Goal: Task Accomplishment & Management: Complete application form

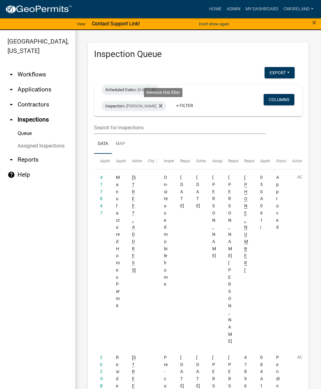
click at [162, 105] on icon at bounding box center [160, 105] width 3 height 3
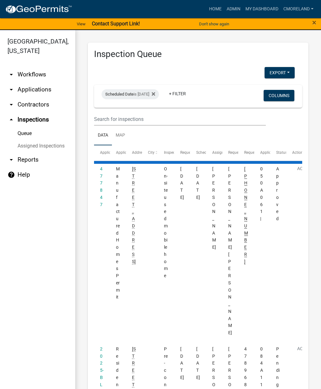
select select "2: 50"
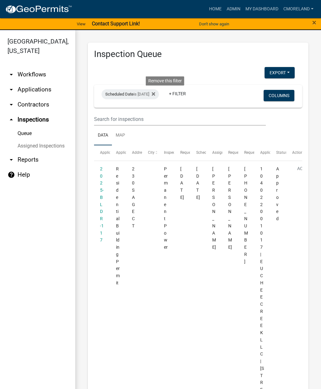
click at [155, 95] on icon at bounding box center [153, 93] width 3 height 3
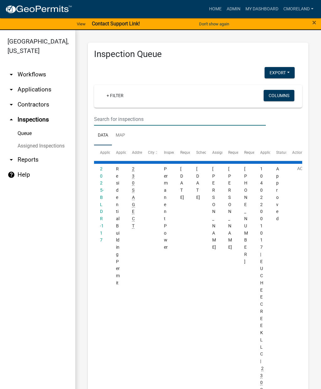
click at [112, 117] on input "text" at bounding box center [180, 119] width 172 height 13
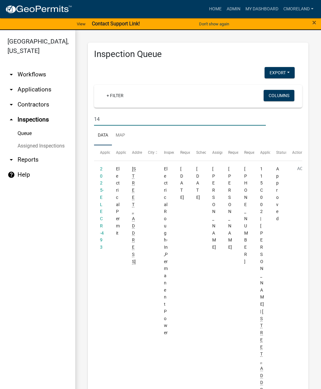
type input "1"
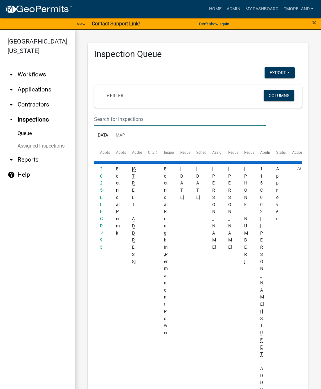
click at [38, 93] on link "arrow_drop_down Applications" at bounding box center [37, 89] width 75 height 15
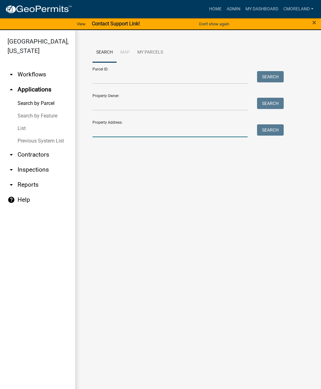
click at [101, 126] on input "Property Address:" at bounding box center [169, 130] width 155 height 13
type input "[STREET_ADDRESS]"
click at [271, 134] on button "Search" at bounding box center [270, 129] width 27 height 11
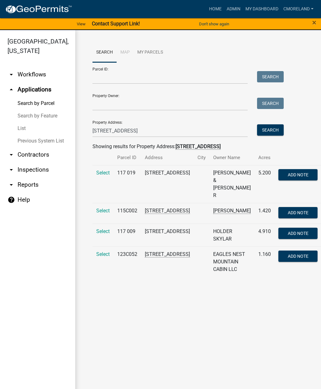
click at [100, 208] on span "Select" at bounding box center [102, 211] width 13 height 6
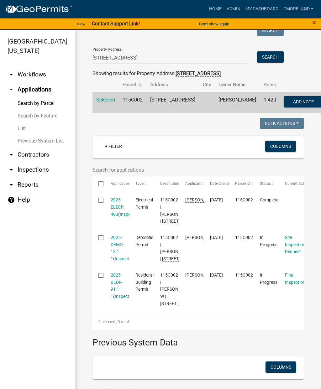
scroll to position [76, 0]
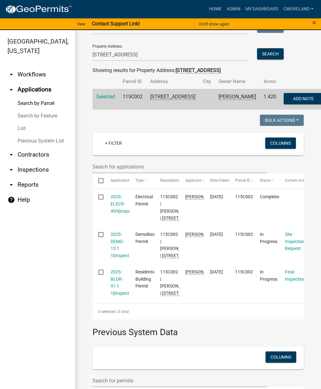
click at [118, 258] on link "2025-DEMO-13 1 1" at bounding box center [117, 245] width 13 height 26
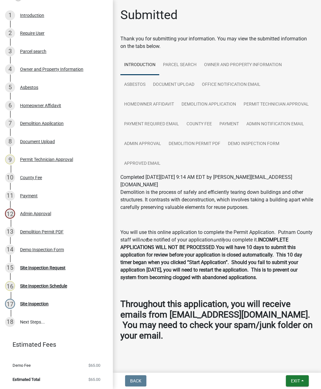
scroll to position [100, 0]
click at [43, 287] on div "Site Inspection Schedule" at bounding box center [43, 286] width 47 height 4
click at [49, 287] on div "Site Inspection Schedule" at bounding box center [43, 286] width 47 height 4
click at [34, 303] on div "Site Inspection" at bounding box center [34, 304] width 29 height 4
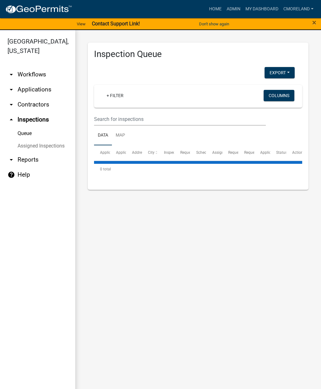
click at [35, 122] on link "arrow_drop_up Inspections" at bounding box center [37, 119] width 75 height 15
select select "2: 50"
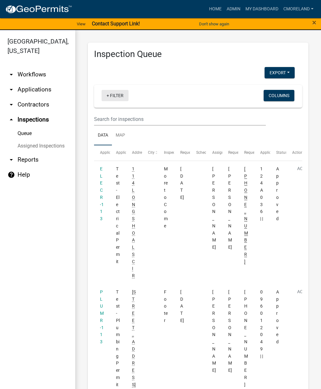
click at [115, 94] on link "+ Filter" at bounding box center [115, 95] width 27 height 11
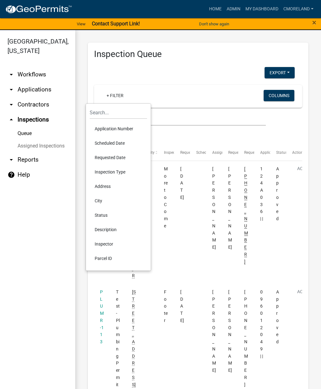
click at [108, 142] on li "Scheduled Date" at bounding box center [118, 143] width 57 height 14
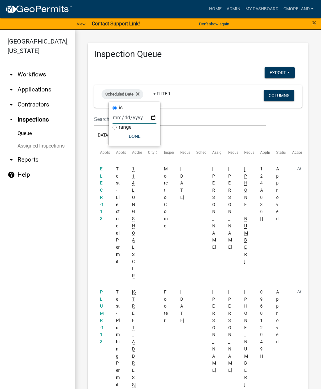
click at [129, 114] on input "date" at bounding box center [135, 117] width 44 height 13
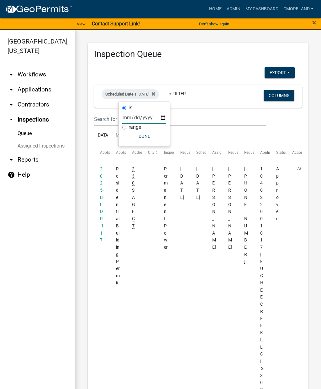
type input "[DATE]"
click at [145, 137] on button "Done" at bounding box center [144, 136] width 44 height 11
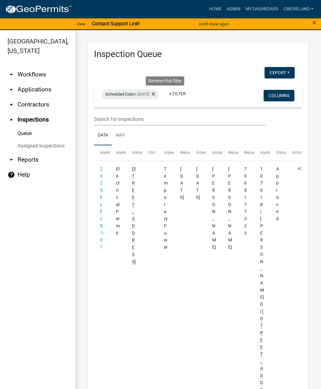
click at [155, 92] on icon at bounding box center [153, 94] width 3 height 5
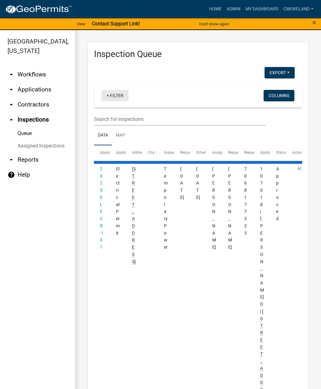
click at [114, 94] on link "+ Filter" at bounding box center [115, 95] width 27 height 11
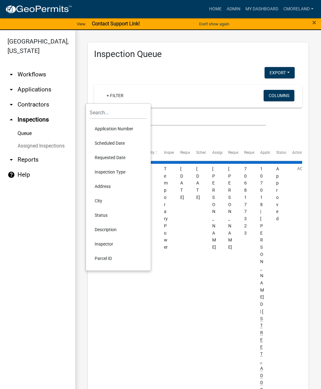
select select "2: 50"
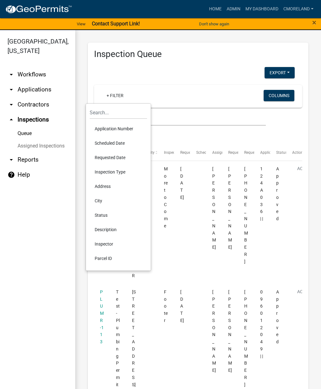
click at [105, 160] on li "Requested Date" at bounding box center [118, 157] width 57 height 14
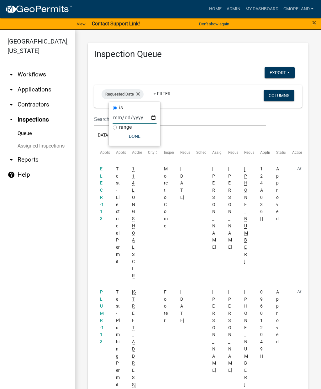
click at [126, 115] on input "date" at bounding box center [135, 117] width 44 height 13
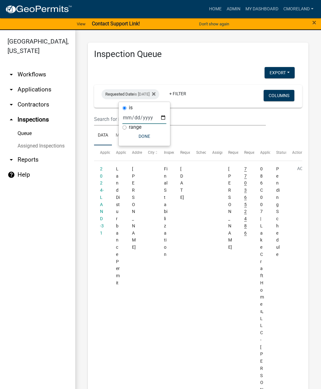
type input "[DATE]"
select select "2: 50"
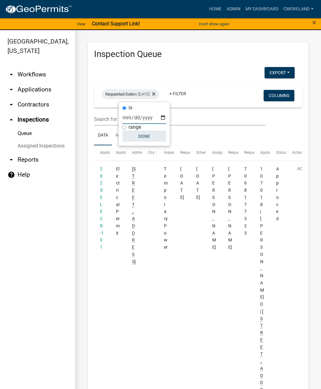
click at [141, 141] on button "Done" at bounding box center [144, 136] width 44 height 11
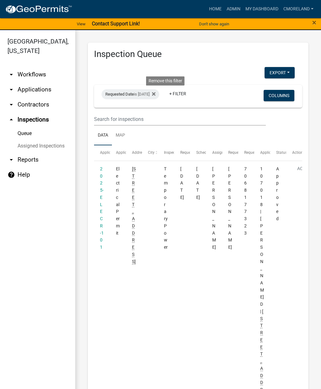
click at [155, 91] on fa-icon at bounding box center [153, 94] width 6 height 10
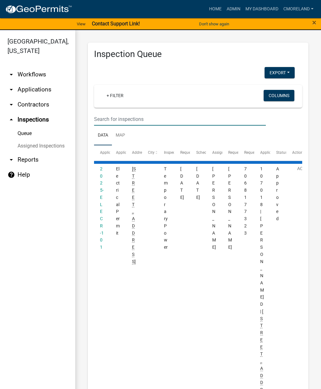
click at [108, 115] on input "text" at bounding box center [180, 119] width 172 height 13
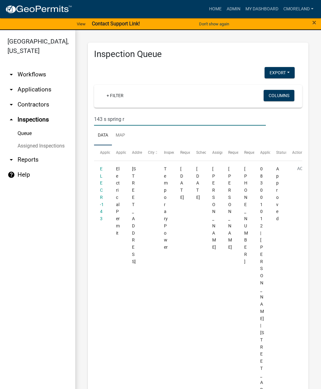
type input "[STREET_ADDRESS]"
select select "2: 50"
type input "1"
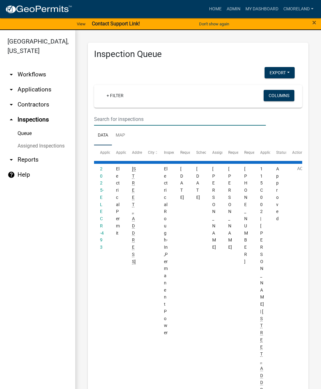
select select "2: 50"
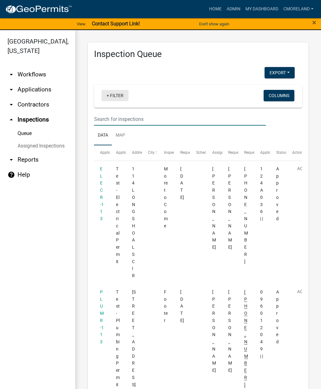
click at [118, 97] on link "+ Filter" at bounding box center [115, 95] width 27 height 11
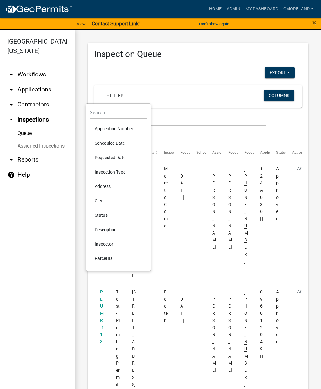
click at [103, 247] on li "Inspector" at bounding box center [118, 244] width 57 height 14
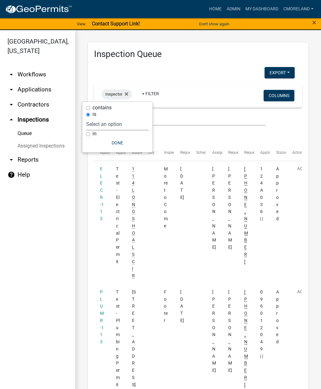
click at [135, 127] on select "Select an option None [PERSON_NAME] [PERSON_NAME] [PERSON_NAME] Quistan [PERSON…" at bounding box center [117, 124] width 63 height 13
select select "af3c6edf-34d7-49be-824e-99d5d0a3954f"
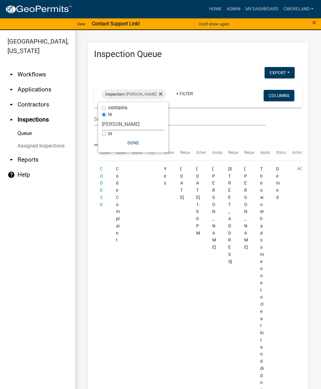
click at [134, 145] on button "Done" at bounding box center [133, 142] width 63 height 11
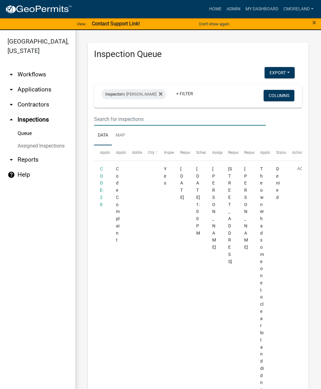
click at [103, 117] on input "text" at bounding box center [180, 119] width 172 height 13
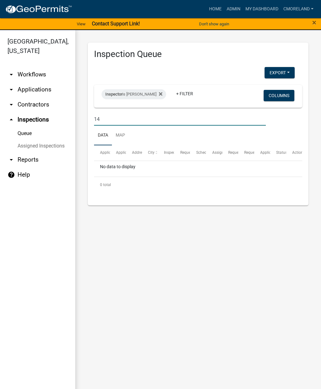
type input "1"
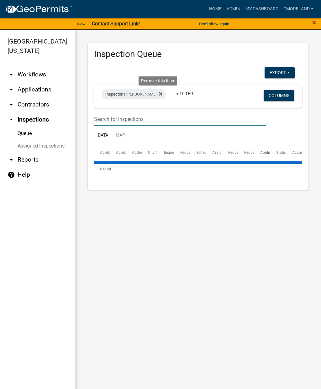
click at [159, 97] on fa-icon at bounding box center [159, 94] width 6 height 10
select select "2: 50"
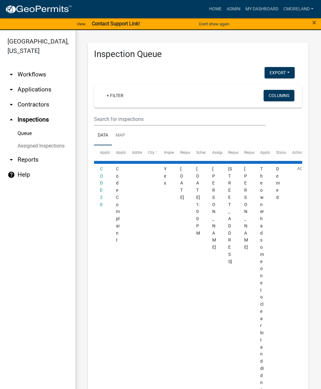
click at [30, 94] on link "arrow_drop_down Applications" at bounding box center [37, 89] width 75 height 15
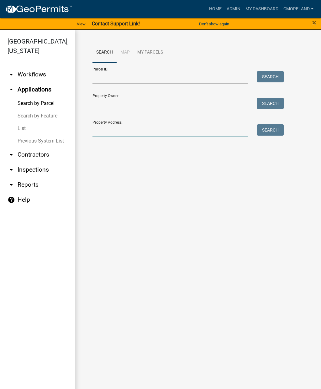
click at [103, 127] on input "Property Address:" at bounding box center [169, 130] width 155 height 13
type input "[STREET_ADDRESS]"
click at [277, 135] on button "Search" at bounding box center [270, 129] width 27 height 11
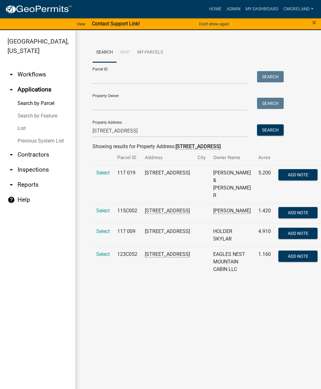
click at [106, 208] on span "Select" at bounding box center [102, 211] width 13 height 6
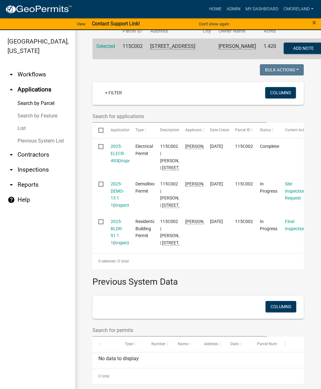
scroll to position [142, 0]
click at [116, 208] on link "2025-DEMO-13 1 1" at bounding box center [117, 194] width 13 height 26
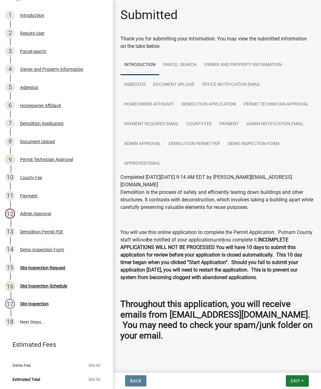
scroll to position [100, 0]
click at [250, 146] on link "Demo Inspection Form" at bounding box center [253, 144] width 59 height 20
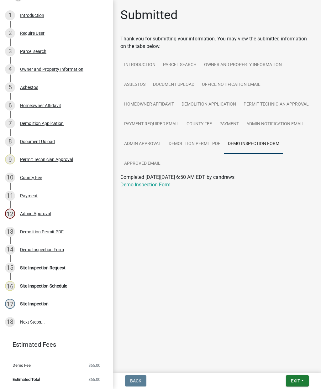
click at [144, 183] on link "Demo Inspection Form" at bounding box center [145, 185] width 50 height 6
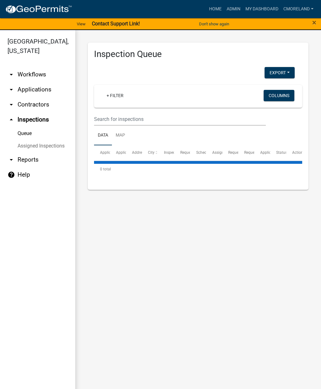
select select "2: 50"
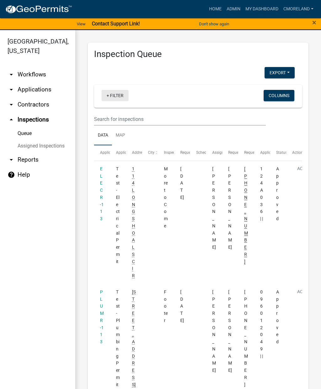
click at [116, 97] on link "+ Filter" at bounding box center [115, 95] width 27 height 11
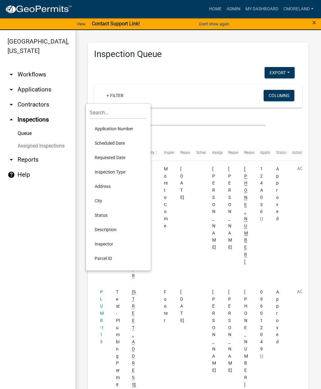
click at [107, 144] on li "Scheduled Date" at bounding box center [118, 143] width 57 height 14
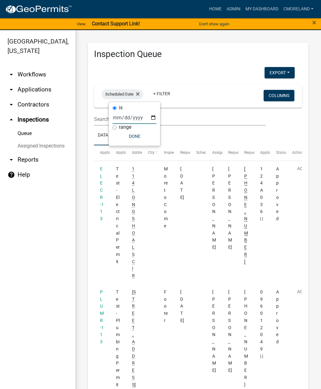
click at [129, 111] on input "date" at bounding box center [135, 117] width 44 height 13
type input "[DATE]"
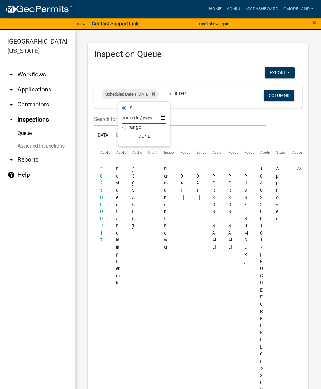
click at [125, 128] on input "range" at bounding box center [124, 127] width 4 height 4
radio input "true"
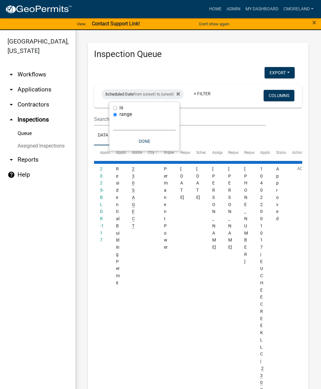
click at [158, 127] on select "[DATE] [DATE] Current Week Previous Week Current Month Last Month Current Calen…" at bounding box center [144, 124] width 63 height 13
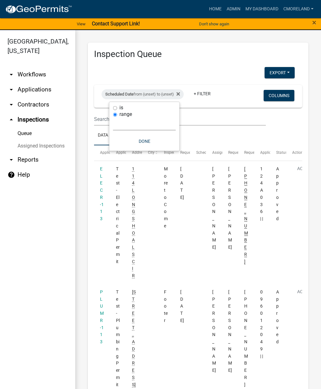
select select "custom"
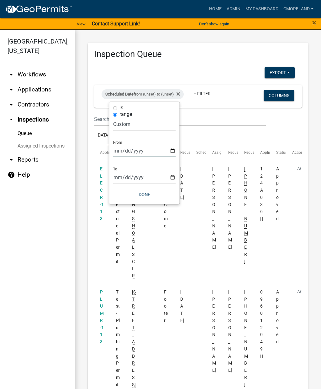
click at [128, 145] on input "date" at bounding box center [144, 151] width 63 height 13
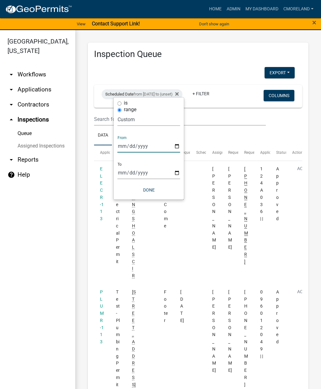
type input "[DATE]"
click at [138, 171] on input "date" at bounding box center [149, 172] width 63 height 13
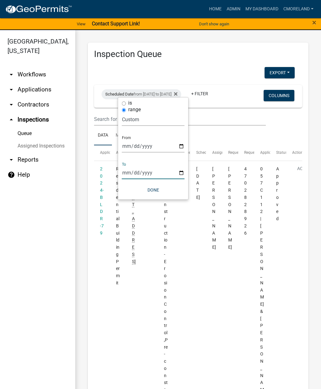
type input "[DATE]"
click at [147, 190] on button "Done" at bounding box center [153, 189] width 63 height 11
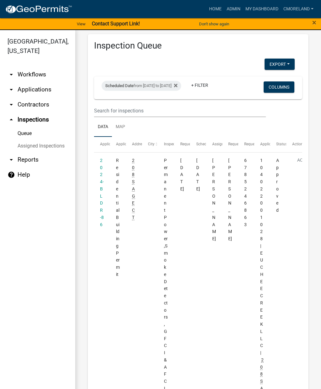
scroll to position [8, 0]
click at [177, 83] on icon at bounding box center [175, 85] width 3 height 5
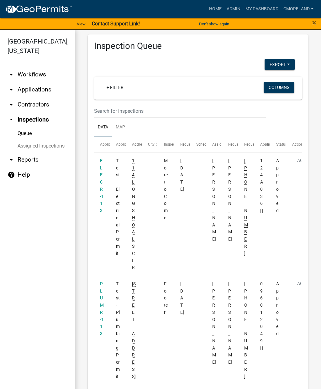
click at [36, 89] on link "arrow_drop_down Applications" at bounding box center [37, 89] width 75 height 15
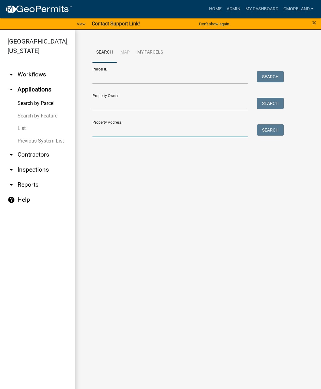
click at [99, 130] on input "Property Address:" at bounding box center [169, 130] width 155 height 13
type input "[STREET_ADDRESS]"
click at [273, 128] on button "Search" at bounding box center [270, 129] width 27 height 11
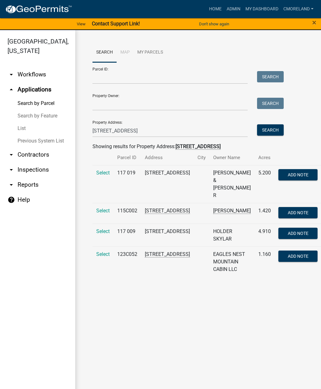
click at [105, 208] on span "Select" at bounding box center [102, 211] width 13 height 6
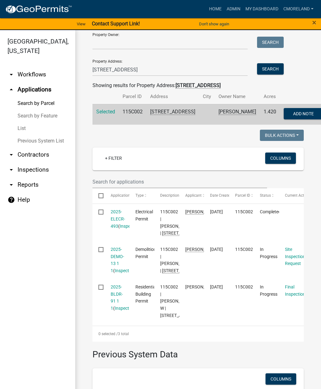
scroll to position [72, 0]
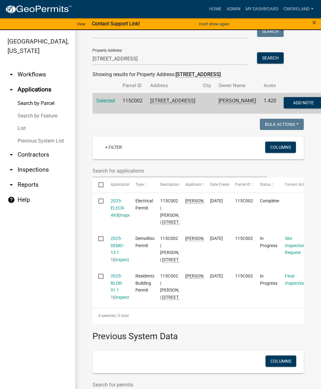
click at [116, 262] on link "2025-DEMO-13 1 1" at bounding box center [117, 249] width 13 height 26
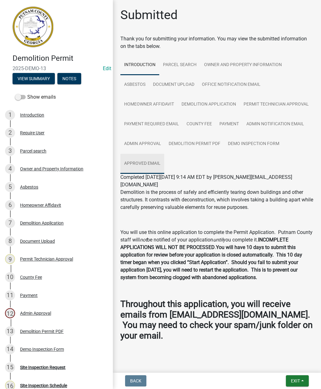
click at [143, 164] on link "Approved Email" at bounding box center [142, 164] width 44 height 20
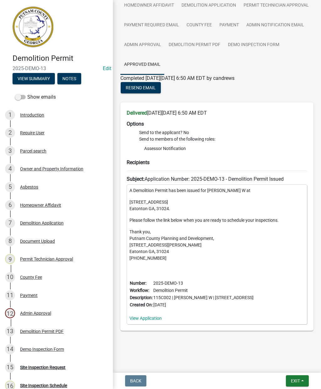
scroll to position [99, 0]
click at [146, 321] on link "View Application" at bounding box center [145, 318] width 32 height 5
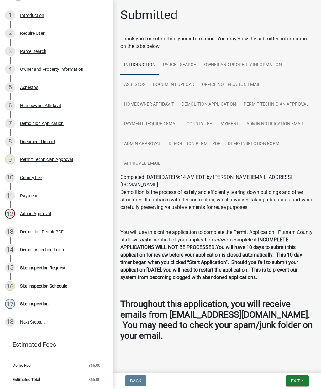
scroll to position [100, 0]
click at [48, 266] on div "Site Inspection Request" at bounding box center [42, 268] width 45 height 4
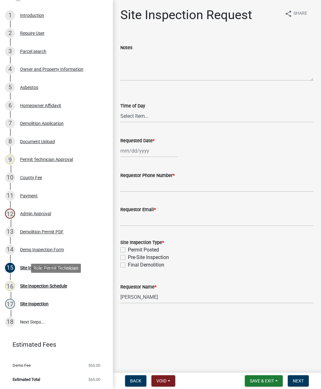
click at [41, 287] on div "Site Inspection Schedule" at bounding box center [43, 286] width 47 height 4
click at [36, 288] on div "Site Inspection Schedule" at bounding box center [43, 286] width 47 height 4
click at [36, 302] on div "Site Inspection" at bounding box center [34, 304] width 29 height 4
click at [33, 302] on div "Site Inspection" at bounding box center [34, 304] width 29 height 4
click at [46, 230] on div "Demolition Permit PDF" at bounding box center [42, 232] width 44 height 4
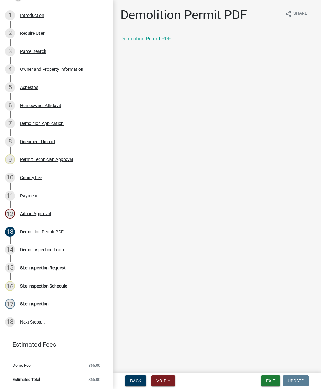
click at [145, 41] on link "Demolition Permit PDF" at bounding box center [145, 39] width 50 height 6
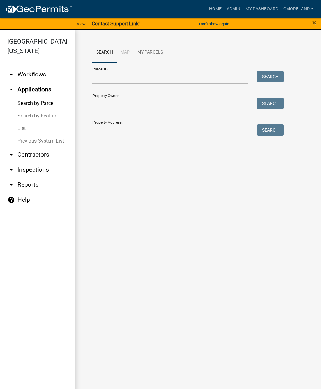
click at [28, 171] on link "arrow_drop_down Inspections" at bounding box center [37, 169] width 75 height 15
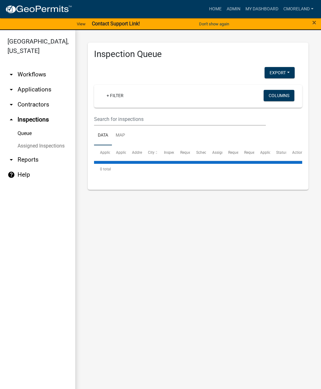
select select "2: 50"
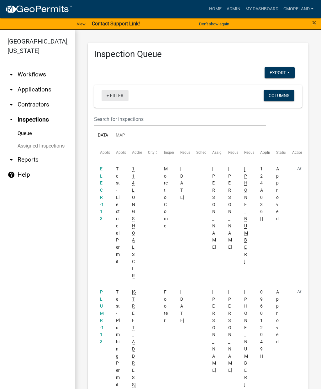
click at [118, 95] on link "+ Filter" at bounding box center [115, 95] width 27 height 11
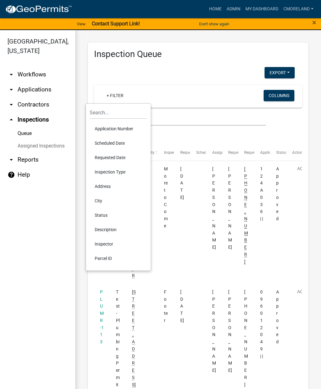
click at [108, 145] on li "Scheduled Date" at bounding box center [118, 143] width 57 height 14
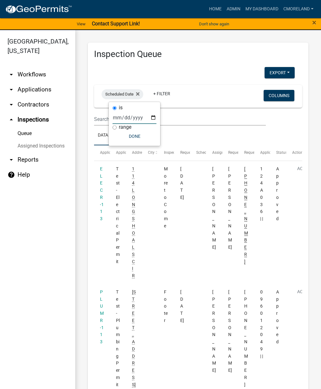
click at [127, 114] on input "date" at bounding box center [135, 117] width 44 height 13
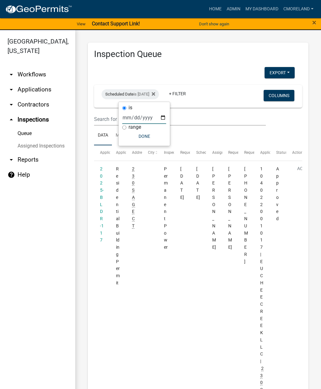
type input "2025-06-30"
click at [135, 140] on button "Done" at bounding box center [144, 136] width 44 height 11
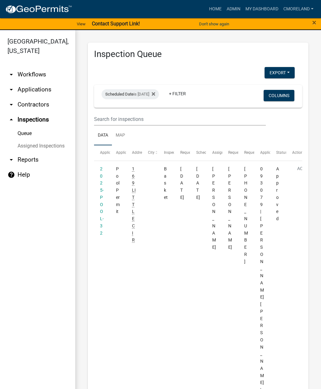
click at [155, 93] on icon at bounding box center [153, 93] width 3 height 3
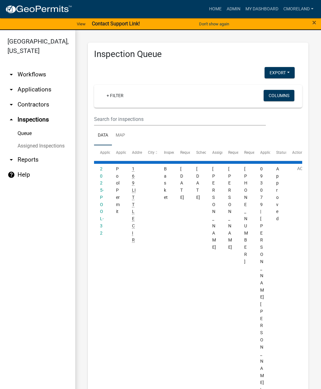
click at [31, 90] on link "arrow_drop_down Applications" at bounding box center [37, 89] width 75 height 15
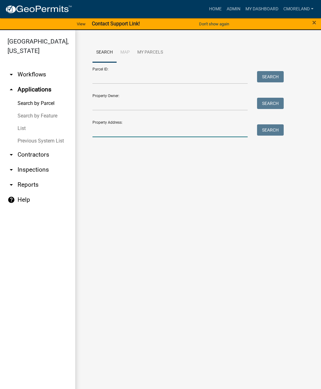
click at [106, 129] on input "Property Address:" at bounding box center [169, 130] width 155 height 13
type input "[STREET_ADDRESS]"
click at [269, 129] on button "Search" at bounding box center [270, 129] width 27 height 11
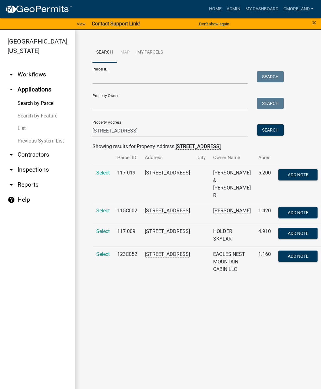
click at [101, 208] on span "Select" at bounding box center [102, 211] width 13 height 6
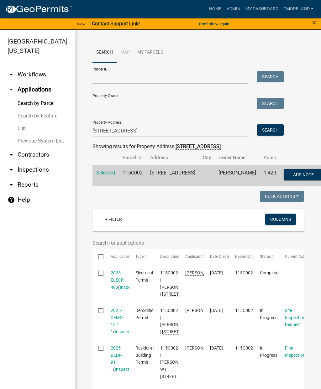
click at [121, 334] on link "Inspections" at bounding box center [126, 331] width 23 height 5
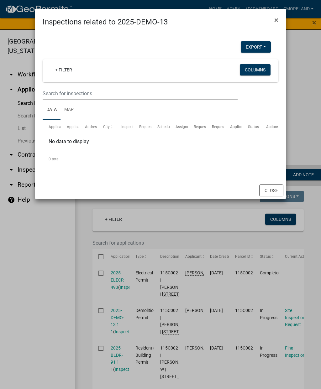
click at [116, 346] on ngb-modal-window "Inspections related to 2025-DEMO-13 × Export Excel Format (.xlsx) CSV Format (.…" at bounding box center [160, 194] width 321 height 389
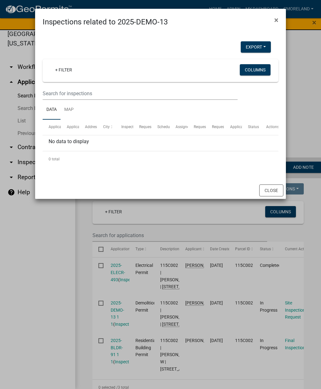
scroll to position [13, 0]
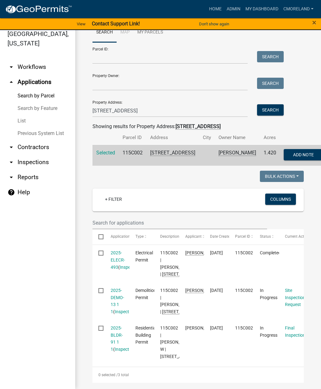
click at [115, 314] on link "2025-DEMO-13 1 1" at bounding box center [117, 301] width 13 height 26
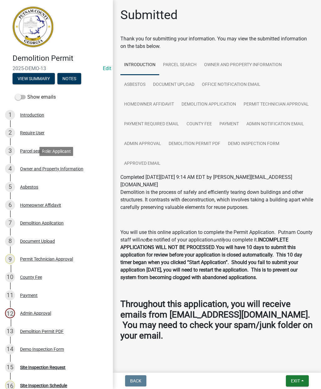
click at [47, 170] on div "Owner and Property Information" at bounding box center [51, 169] width 63 height 4
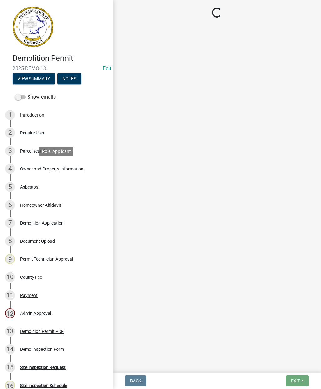
select select "78bfdc44-73ff-456e-a557-d4c99b9c08be"
select select "83394b22-4a11-496c-8e5c-75ade2e72faf"
select select "469c5908-2854-42d5-89ed-bee7fc26529e"
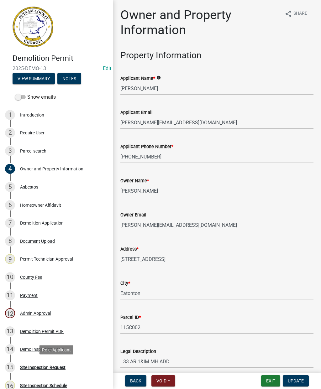
click at [38, 366] on div "Site Inspection Request" at bounding box center [42, 367] width 45 height 4
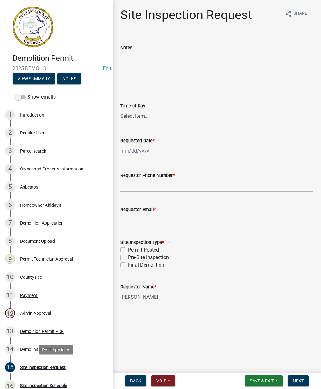
click at [131, 114] on select "Select Item... AM PM" at bounding box center [216, 116] width 193 height 13
select select "9eadc7f8-5175-4261-b02c-2eb0dc3ad416"
click at [130, 152] on div at bounding box center [148, 151] width 57 height 13
select select "9"
select select "2025"
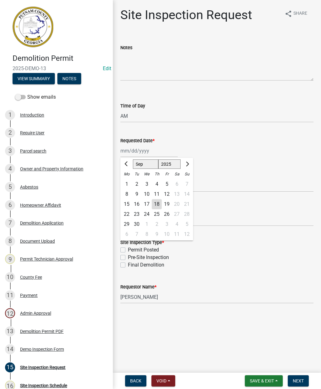
click at [123, 163] on button "Previous month" at bounding box center [127, 164] width 8 height 10
click at [124, 165] on button "Previous month" at bounding box center [127, 164] width 8 height 10
click at [124, 163] on button "Previous month" at bounding box center [127, 164] width 8 height 10
select select "6"
click at [124, 235] on div "30" at bounding box center [127, 234] width 10 height 10
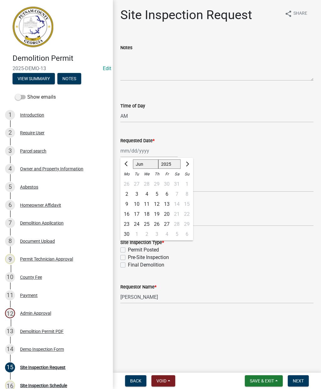
type input "06/30/2025"
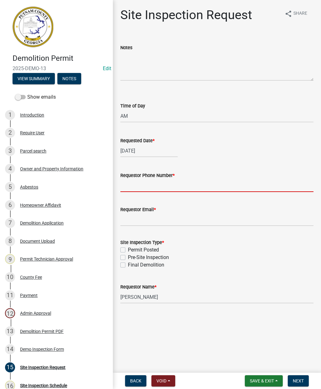
click at [128, 182] on input "Requestor Phone Number *" at bounding box center [216, 185] width 193 height 13
type input "[PHONE_NUMBER]"
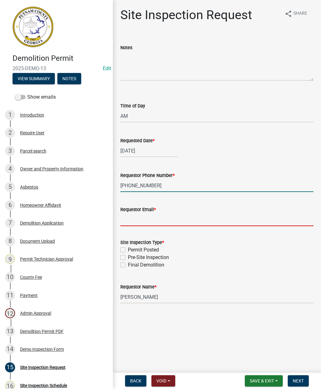
click at [132, 220] on input "Requestor Email *" at bounding box center [216, 219] width 193 height 13
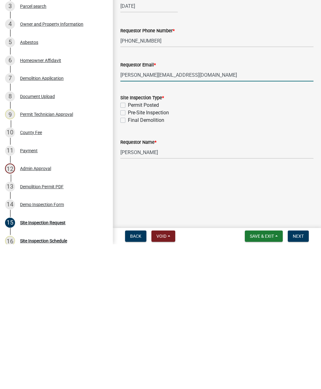
type input "judyazar@hotmail.com"
click at [128, 246] on label "Permit Posted" at bounding box center [143, 250] width 31 height 8
click at [128, 246] on input "Permit Posted" at bounding box center [130, 248] width 4 height 4
checkbox input "true"
checkbox input "false"
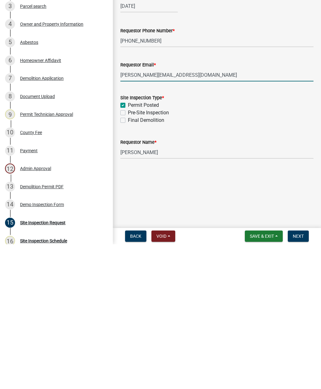
checkbox input "false"
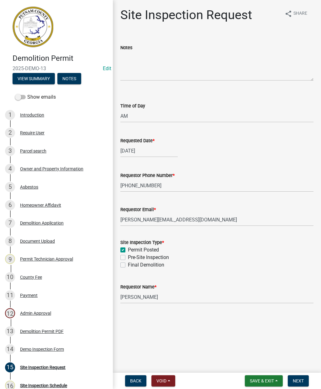
click at [128, 256] on label "Pre-Site Inspection" at bounding box center [148, 258] width 41 height 8
click at [128, 256] on input "Pre-Site Inspection" at bounding box center [130, 256] width 4 height 4
checkbox input "true"
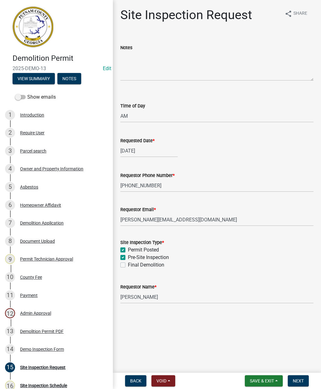
click at [128, 266] on label "Final Demolition" at bounding box center [146, 265] width 36 height 8
click at [128, 266] on input "Final Demolition" at bounding box center [130, 263] width 4 height 4
checkbox input "true"
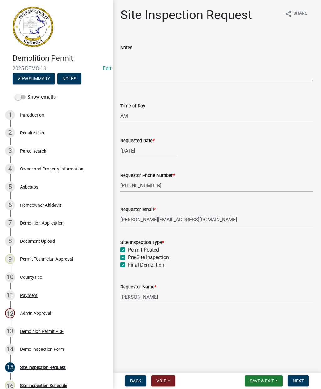
checkbox input "true"
click at [175, 298] on input "[PERSON_NAME]" at bounding box center [216, 297] width 193 height 13
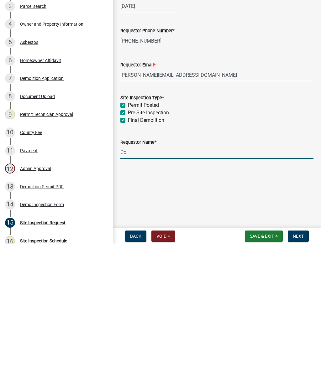
type input "C"
type input "Judy Azar"
click at [298, 379] on span "Next" at bounding box center [298, 381] width 11 height 5
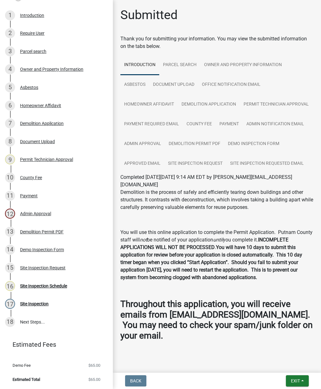
scroll to position [100, 0]
click at [42, 286] on div "Site Inspection Schedule" at bounding box center [43, 286] width 47 height 4
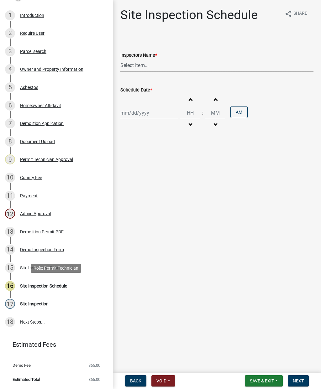
click at [134, 64] on select "Select Item... mrivera (Michele Rivera) StephanieM (Stephanie Morris ) QGrissom…" at bounding box center [216, 65] width 193 height 13
select select "af3c6edf-34d7-49be-824e-99d5d0a3954f"
click at [131, 111] on div at bounding box center [148, 113] width 57 height 13
select select "9"
select select "2025"
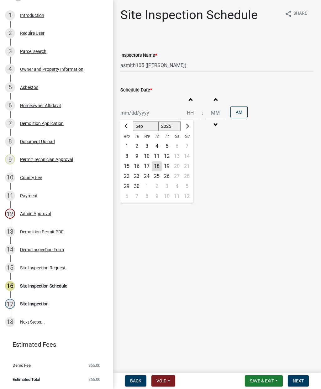
click at [125, 126] on span "Previous month" at bounding box center [126, 126] width 5 height 5
click at [123, 127] on button "Previous month" at bounding box center [127, 126] width 8 height 10
select select "7"
click at [118, 124] on div "Schedule Date * Jan Feb Mar Apr May Jun Jul Aug Sep Oct Nov Dec 1525 1526 1527 …" at bounding box center [217, 104] width 202 height 55
click at [135, 111] on div at bounding box center [148, 113] width 57 height 13
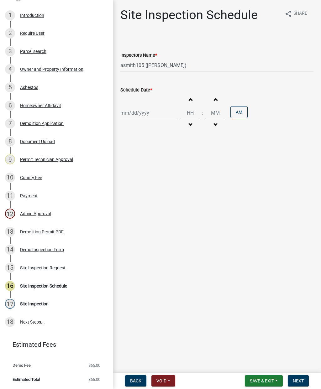
select select "9"
select select "2025"
click at [128, 128] on span "Previous month" at bounding box center [126, 126] width 5 height 5
click at [125, 128] on button "Previous month" at bounding box center [127, 126] width 8 height 10
click at [126, 126] on span "Previous month" at bounding box center [126, 126] width 5 height 5
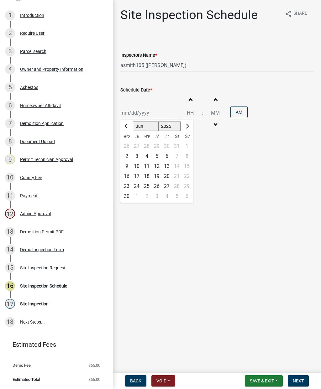
click at [187, 127] on span "Next month" at bounding box center [186, 126] width 5 height 5
select select "7"
click at [135, 146] on div "1" at bounding box center [137, 146] width 10 height 10
type input "07/01/2025"
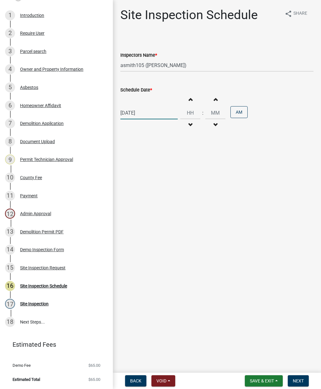
click at [140, 116] on div "07/01/2025" at bounding box center [148, 113] width 57 height 13
select select "7"
select select "2025"
click at [148, 145] on div "2" at bounding box center [147, 146] width 10 height 10
type input "07/02/2025"
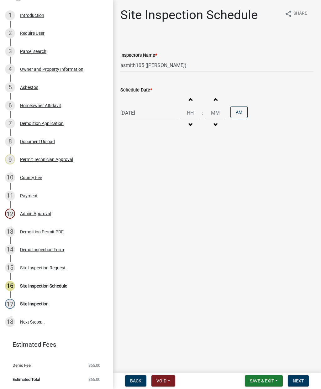
click at [299, 384] on button "Next" at bounding box center [298, 381] width 21 height 11
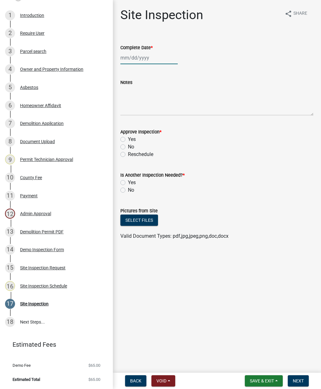
click at [132, 56] on div at bounding box center [148, 57] width 57 height 13
select select "9"
select select "2025"
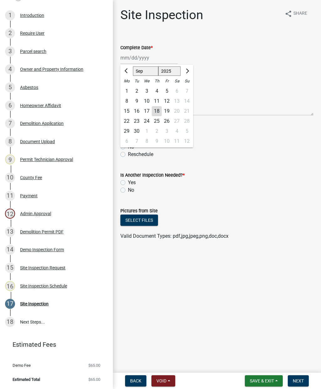
click at [124, 72] on button "Previous month" at bounding box center [127, 71] width 8 height 10
click at [126, 73] on button "Previous month" at bounding box center [127, 71] width 8 height 10
select select "7"
click at [145, 92] on div "2" at bounding box center [147, 91] width 10 height 10
type input "07/02/2025"
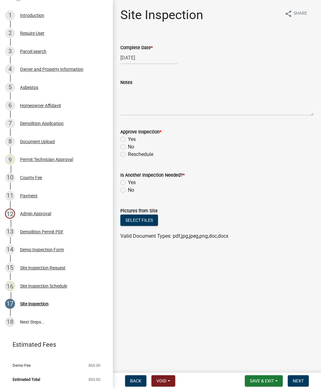
click at [128, 139] on label "Yes" at bounding box center [132, 140] width 8 height 8
click at [128, 139] on input "Yes" at bounding box center [130, 138] width 4 height 4
radio input "true"
click at [128, 189] on label "No" at bounding box center [131, 191] width 6 height 8
click at [128, 189] on input "No" at bounding box center [130, 189] width 4 height 4
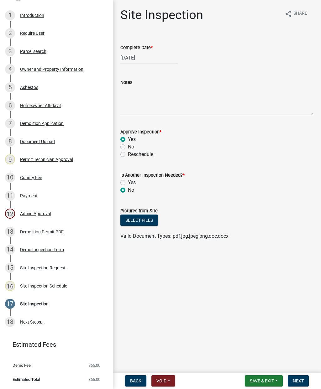
radio input "true"
click at [301, 377] on button "Next" at bounding box center [298, 381] width 21 height 11
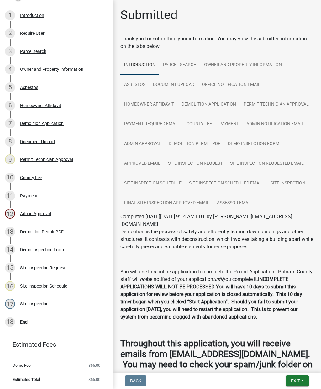
click at [296, 381] on span "Exit" at bounding box center [295, 381] width 9 height 5
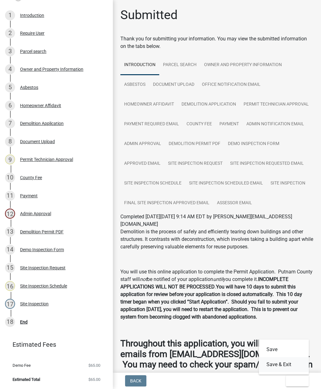
click at [278, 368] on button "Save & Exit" at bounding box center [284, 364] width 50 height 15
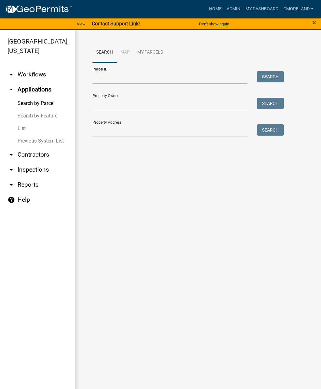
click at [27, 171] on link "arrow_drop_down Inspections" at bounding box center [37, 169] width 75 height 15
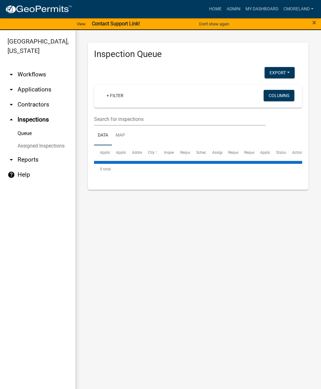
click at [114, 97] on link "+ Filter" at bounding box center [115, 95] width 27 height 11
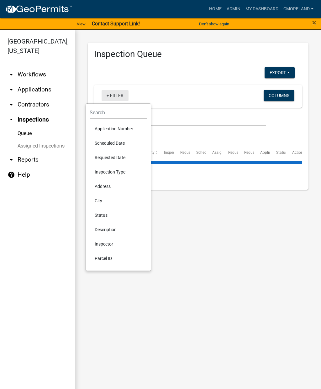
select select "2: 50"
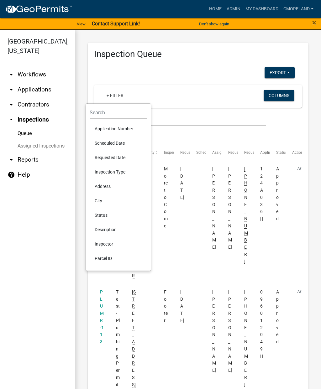
click at [108, 143] on li "Scheduled Date" at bounding box center [118, 143] width 57 height 14
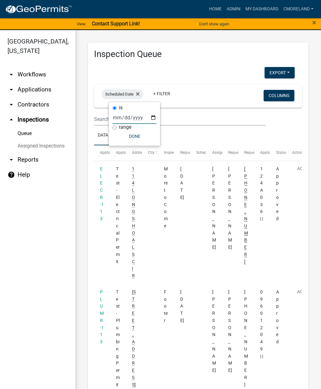
click at [128, 116] on input "date" at bounding box center [135, 117] width 44 height 13
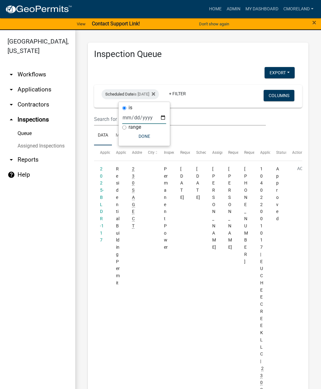
type input "2025-07-02"
click at [135, 136] on button "Done" at bounding box center [146, 136] width 44 height 11
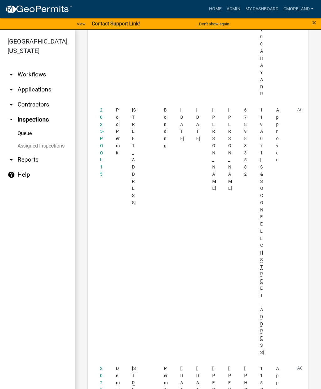
scroll to position [6494, 0]
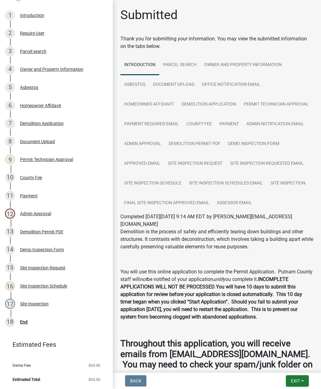
scroll to position [100, 0]
click at [26, 323] on div "End" at bounding box center [24, 322] width 8 height 4
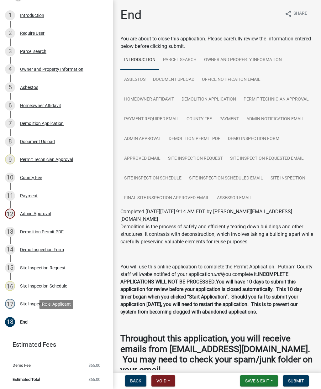
click at [294, 381] on span "Submit" at bounding box center [296, 381] width 16 height 5
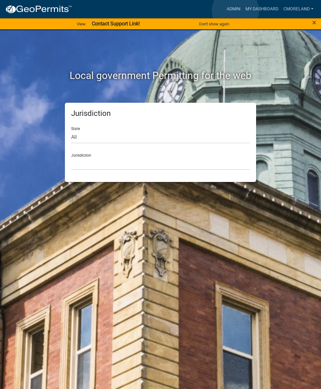
click at [236, 11] on link "Admin" at bounding box center [233, 9] width 19 height 12
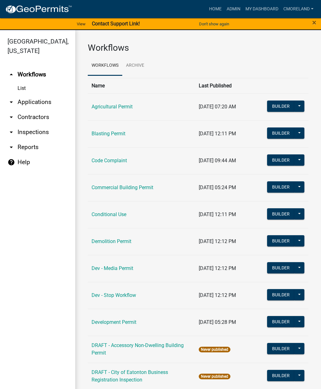
click at [30, 133] on link "arrow_drop_down Inspections" at bounding box center [37, 132] width 75 height 15
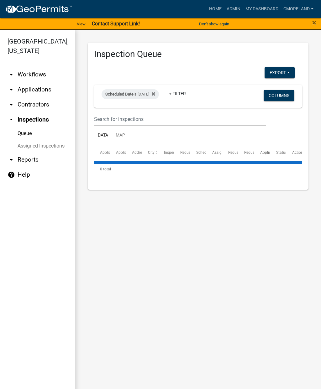
select select "2: 50"
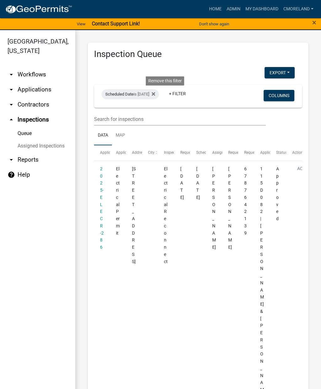
click at [155, 97] on fa-icon at bounding box center [152, 94] width 6 height 10
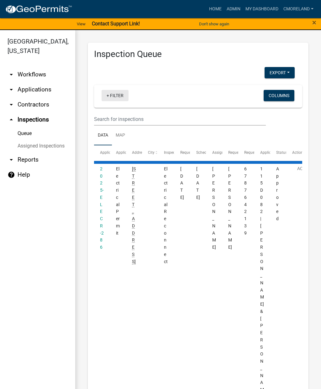
click at [116, 96] on link "+ Filter" at bounding box center [115, 95] width 27 height 11
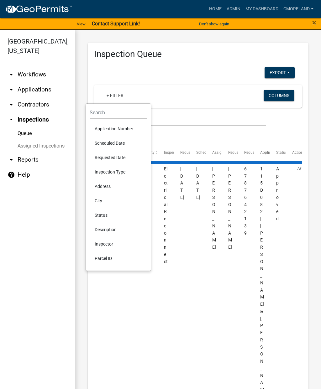
click at [106, 157] on li "Requested Date" at bounding box center [118, 157] width 57 height 14
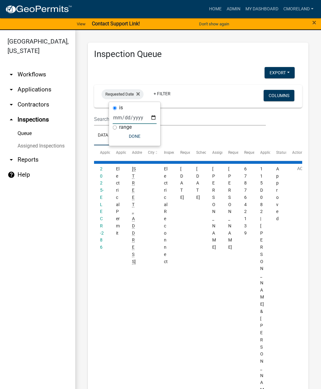
click at [124, 116] on input "date" at bounding box center [135, 117] width 44 height 13
type input "[DATE]"
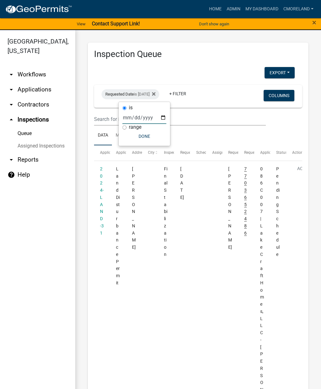
select select "2: 50"
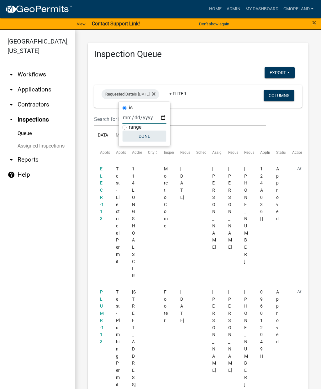
click at [134, 137] on button "Done" at bounding box center [145, 136] width 44 height 11
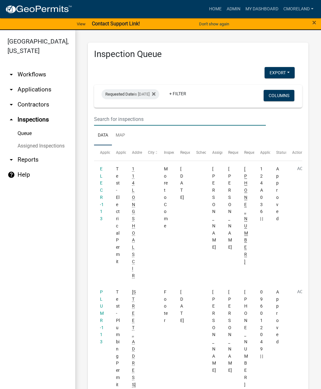
click at [201, 121] on input "text" at bounding box center [180, 119] width 172 height 13
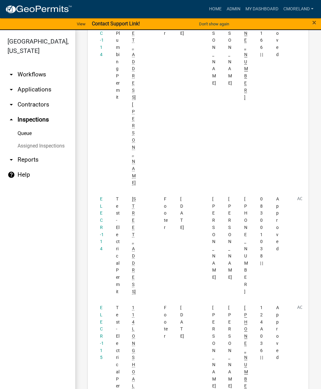
scroll to position [477, 0]
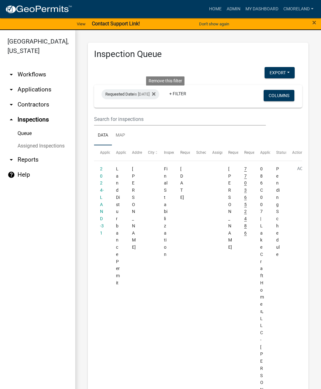
click at [155, 95] on icon at bounding box center [153, 93] width 3 height 3
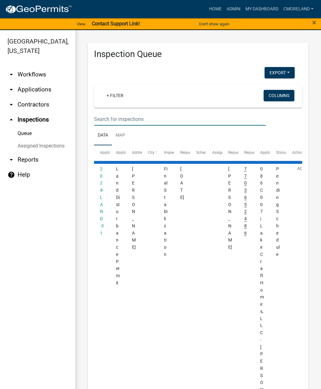
click at [112, 121] on input "text" at bounding box center [180, 119] width 172 height 13
select select "2: 50"
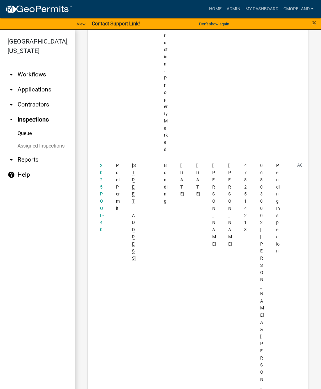
scroll to position [1338, 0]
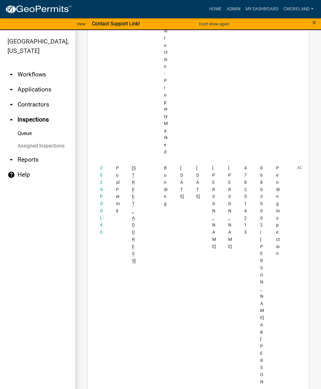
type input "272 Harmony rd"
click at [101, 166] on link "2025-POOL-40" at bounding box center [102, 200] width 4 height 69
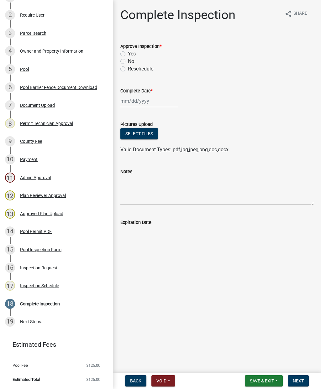
scroll to position [118, 0]
click at [37, 287] on div "Inspection Schedule" at bounding box center [39, 286] width 39 height 4
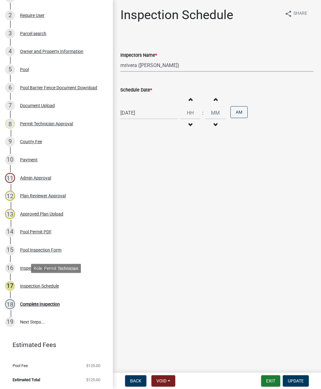
click at [185, 65] on select "Select Item... mrivera (Michele Rivera) StephanieM (Stephanie Morris ) QGrissom…" at bounding box center [216, 65] width 193 height 13
select select "a0ea4169-8540-4a2c-b9f4-cf4c1ffdeb95"
click at [154, 116] on div "09/19/2025" at bounding box center [148, 113] width 57 height 13
select select "9"
select select "2025"
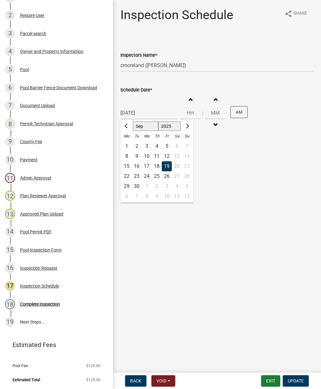
click at [155, 165] on div "18" at bounding box center [157, 166] width 10 height 10
type input "[DATE]"
click at [298, 384] on button "Update" at bounding box center [296, 381] width 26 height 11
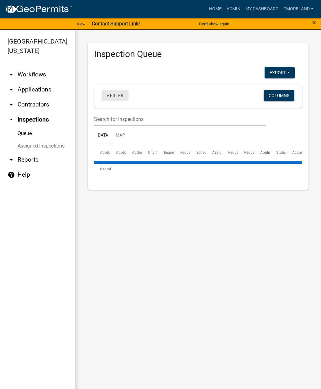
click at [116, 96] on link "+ Filter" at bounding box center [115, 95] width 27 height 11
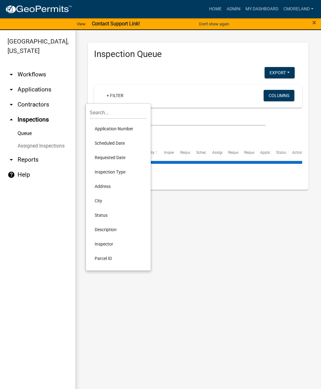
select select "2: 50"
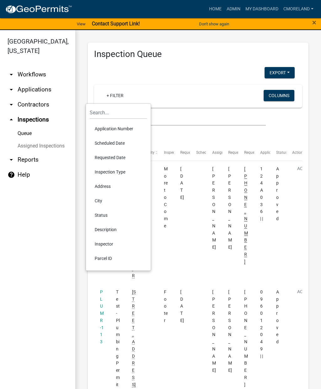
click at [107, 143] on li "Scheduled Date" at bounding box center [118, 143] width 57 height 14
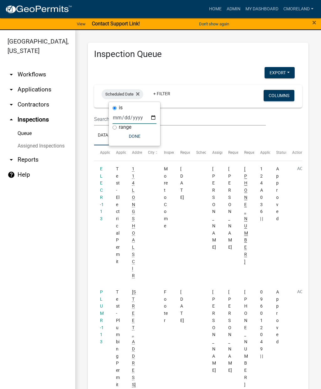
click at [130, 119] on input "date" at bounding box center [135, 117] width 44 height 13
type input "[DATE]"
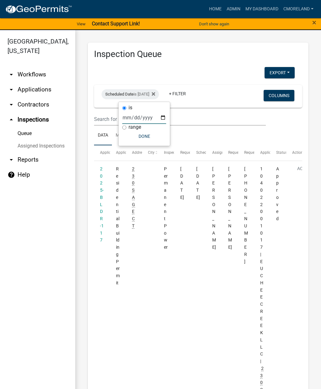
click at [134, 136] on button "Done" at bounding box center [144, 136] width 44 height 11
click at [190, 94] on link "+ Filter" at bounding box center [177, 93] width 27 height 11
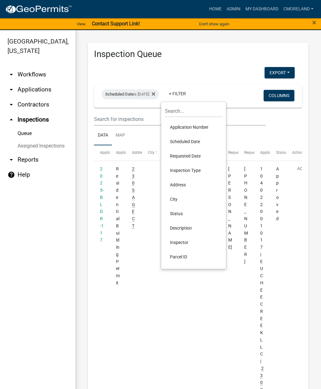
click at [178, 242] on li "Inspector" at bounding box center [193, 242] width 57 height 14
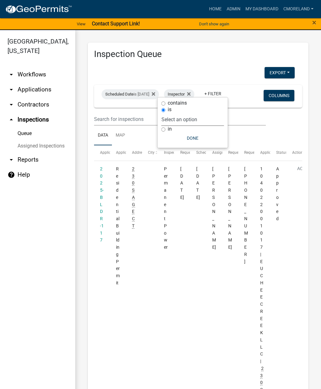
click at [213, 115] on select "Select an option None [PERSON_NAME] [PERSON_NAME] [PERSON_NAME] Quistan [PERSON…" at bounding box center [192, 119] width 63 height 13
select select "a0ea4169-8540-4a2c-b9f4-cf4c1ffdeb95"
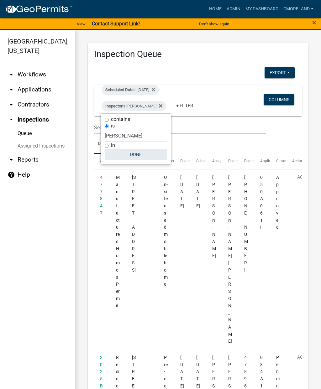
click at [138, 156] on button "Done" at bounding box center [136, 154] width 63 height 11
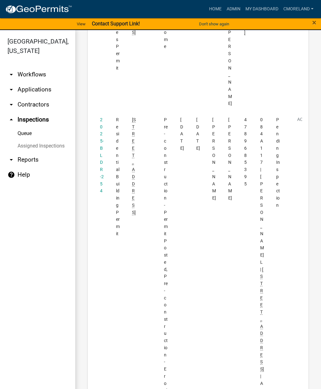
scroll to position [239, 0]
click at [100, 119] on link "2025-BLDR-254" at bounding box center [102, 154] width 4 height 76
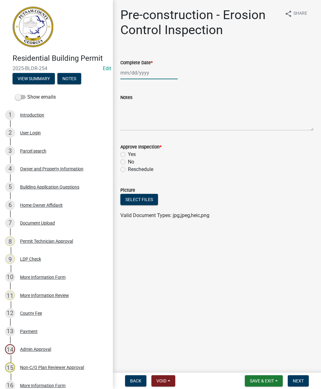
click at [137, 75] on div at bounding box center [148, 72] width 57 height 13
select select "9"
select select "2025"
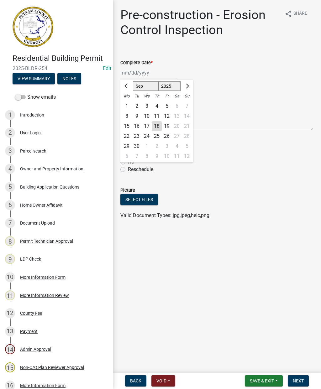
click at [153, 125] on div "18" at bounding box center [157, 126] width 10 height 10
type input "[DATE]"
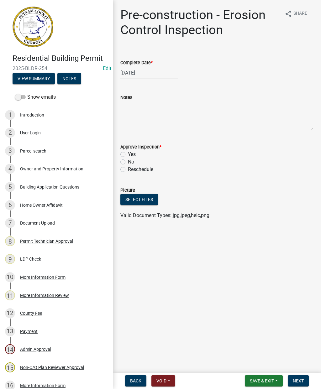
click at [128, 155] on label "Yes" at bounding box center [132, 155] width 8 height 8
click at [128, 155] on input "Yes" at bounding box center [130, 153] width 4 height 4
radio input "true"
click at [302, 385] on button "Next" at bounding box center [298, 381] width 21 height 11
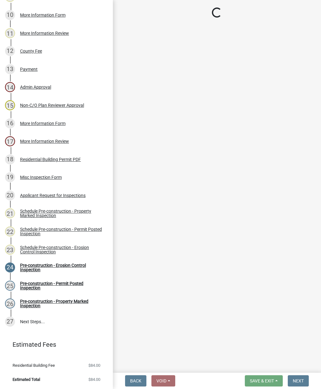
scroll to position [262, 0]
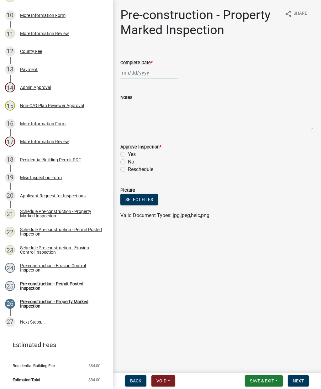
click at [138, 74] on div at bounding box center [148, 72] width 57 height 13
select select "9"
select select "2025"
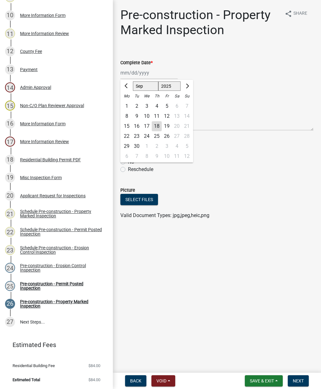
click at [156, 127] on div "18" at bounding box center [157, 126] width 10 height 10
type input "[DATE]"
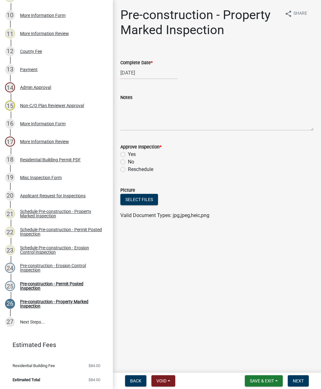
click at [128, 153] on label "Yes" at bounding box center [132, 155] width 8 height 8
click at [128, 153] on input "Yes" at bounding box center [130, 153] width 4 height 4
radio input "true"
click at [295, 376] on button "Next" at bounding box center [298, 381] width 21 height 11
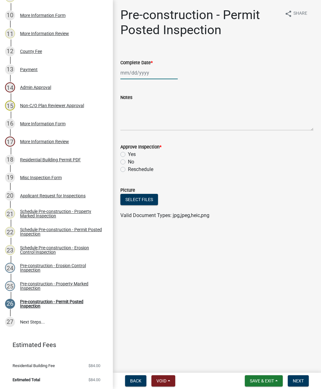
click at [143, 71] on div at bounding box center [148, 72] width 57 height 13
select select "9"
select select "2025"
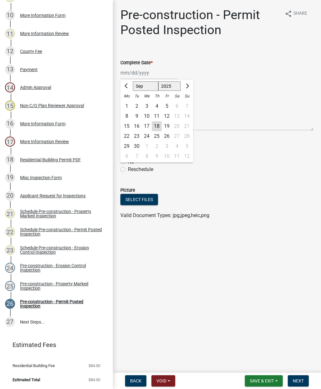
click at [160, 132] on div "25" at bounding box center [157, 136] width 10 height 10
type input "09/25/2025"
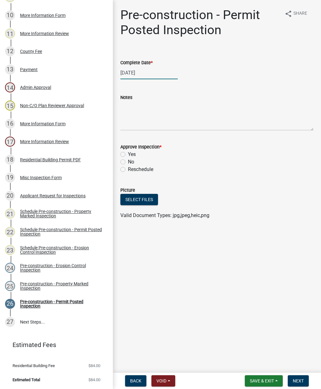
click at [136, 75] on div "09/25/2025" at bounding box center [148, 72] width 57 height 13
select select "9"
select select "2025"
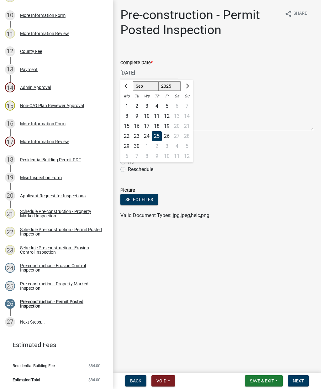
click at [160, 128] on div "18" at bounding box center [157, 126] width 10 height 10
type input "[DATE]"
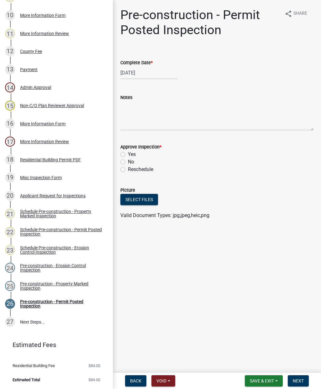
click at [128, 155] on label "Yes" at bounding box center [132, 155] width 8 height 8
click at [128, 155] on input "Yes" at bounding box center [130, 153] width 4 height 4
radio input "true"
click at [300, 380] on span "Next" at bounding box center [298, 381] width 11 height 5
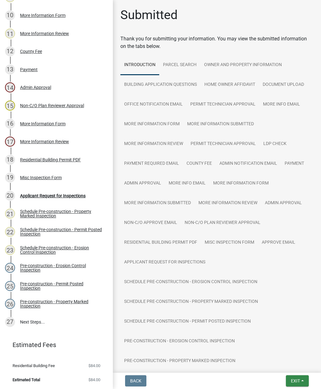
click at [297, 381] on span "Exit" at bounding box center [295, 381] width 9 height 5
click at [277, 367] on button "Save & Exit" at bounding box center [284, 364] width 50 height 15
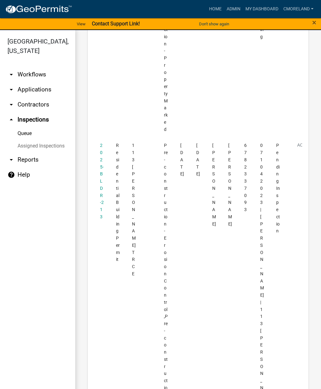
scroll to position [720, 0]
click at [101, 144] on link "2025-BLDR-213" at bounding box center [102, 182] width 4 height 76
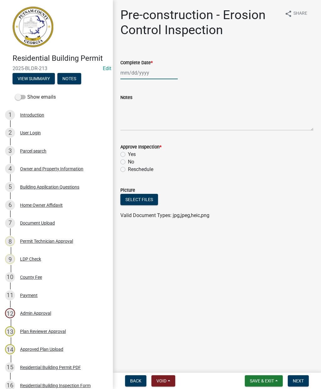
click at [139, 72] on div at bounding box center [148, 72] width 57 height 13
select select "9"
select select "2025"
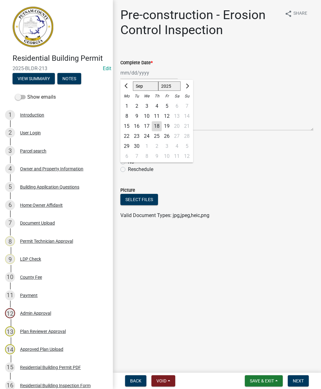
click at [155, 129] on div "18" at bounding box center [157, 126] width 10 height 10
type input "[DATE]"
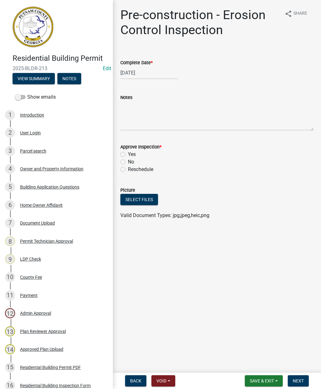
click at [128, 157] on label "Yes" at bounding box center [132, 155] width 8 height 8
click at [128, 155] on input "Yes" at bounding box center [130, 153] width 4 height 4
radio input "true"
click at [300, 380] on span "Next" at bounding box center [298, 381] width 11 height 5
click at [137, 74] on div at bounding box center [148, 72] width 57 height 13
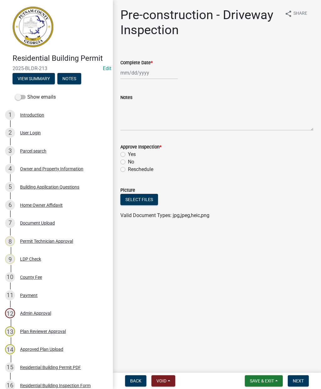
select select "9"
select select "2025"
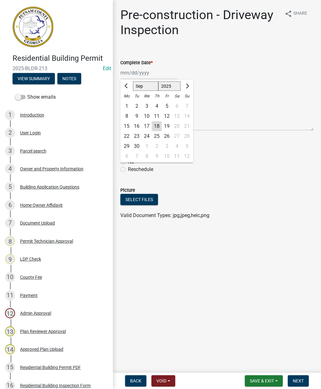
click at [157, 124] on div "18" at bounding box center [157, 126] width 10 height 10
type input "[DATE]"
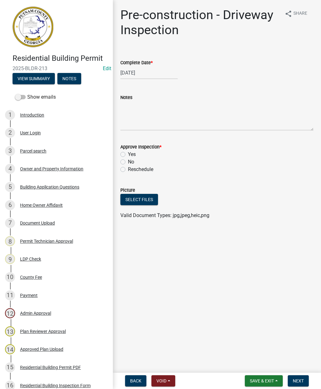
click at [128, 157] on label "Yes" at bounding box center [132, 155] width 8 height 8
click at [128, 155] on input "Yes" at bounding box center [130, 153] width 4 height 4
radio input "true"
click at [305, 381] on button "Next" at bounding box center [298, 381] width 21 height 11
click at [137, 73] on div at bounding box center [148, 72] width 57 height 13
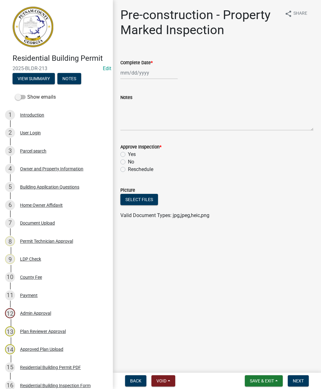
select select "9"
select select "2025"
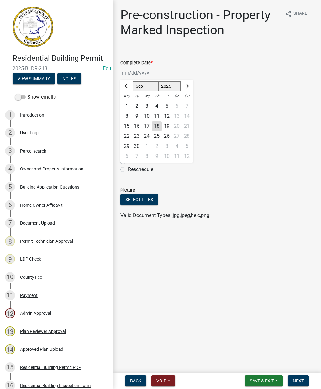
click at [156, 128] on div "18" at bounding box center [157, 126] width 10 height 10
type input "[DATE]"
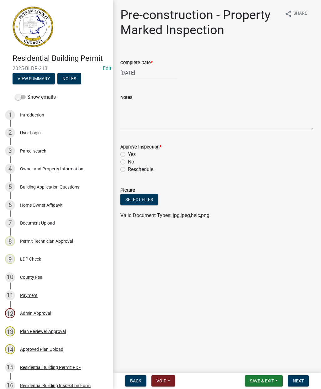
click at [128, 156] on label "Yes" at bounding box center [132, 155] width 8 height 8
click at [128, 155] on input "Yes" at bounding box center [130, 153] width 4 height 4
radio input "true"
click at [302, 380] on span "Next" at bounding box center [298, 381] width 11 height 5
click at [127, 65] on label "Complete Date *" at bounding box center [136, 63] width 32 height 4
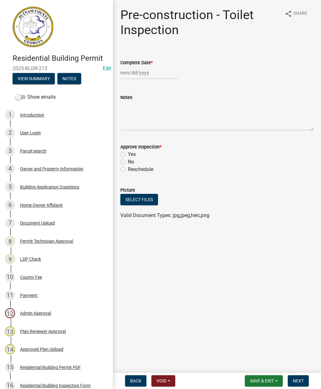
click at [127, 66] on input "Complete Date *" at bounding box center [148, 72] width 57 height 13
select select "9"
select select "2025"
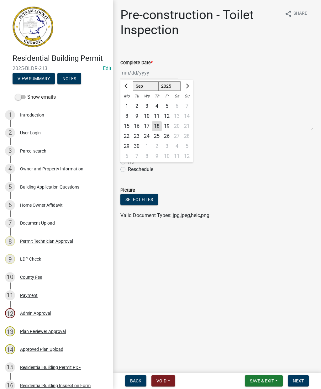
click at [155, 130] on div "18" at bounding box center [157, 126] width 10 height 10
type input "[DATE]"
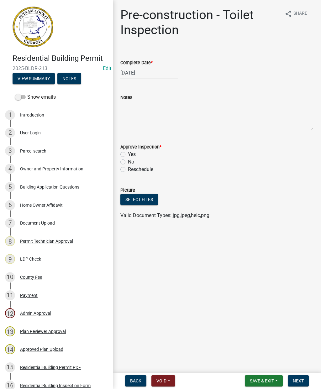
click at [128, 156] on label "Yes" at bounding box center [132, 155] width 8 height 8
click at [128, 155] on input "Yes" at bounding box center [130, 153] width 4 height 4
radio input "true"
click at [297, 385] on button "Next" at bounding box center [298, 381] width 21 height 11
click at [139, 73] on div at bounding box center [148, 72] width 57 height 13
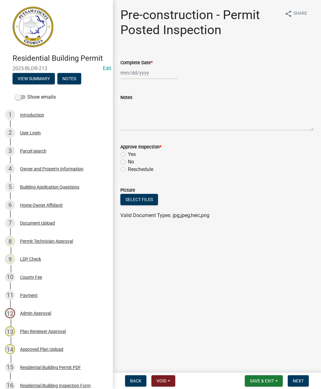
select select "9"
select select "2025"
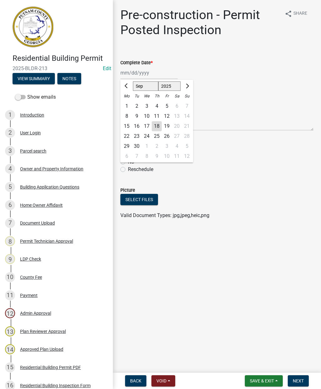
click at [157, 128] on div "18" at bounding box center [157, 126] width 10 height 10
type input "[DATE]"
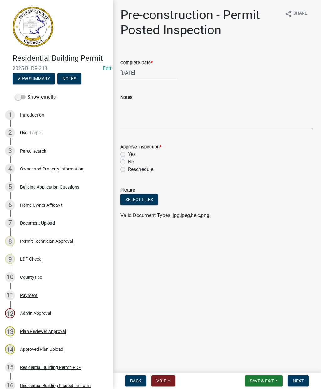
click at [128, 154] on label "Yes" at bounding box center [132, 155] width 8 height 8
click at [128, 154] on input "Yes" at bounding box center [130, 153] width 4 height 4
radio input "true"
click at [302, 383] on span "Next" at bounding box center [298, 381] width 11 height 5
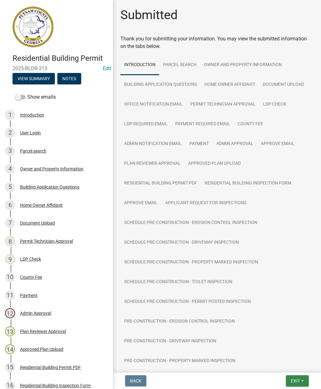
click at [297, 385] on button "Exit" at bounding box center [297, 381] width 23 height 11
click at [279, 367] on button "Save & Exit" at bounding box center [284, 364] width 50 height 15
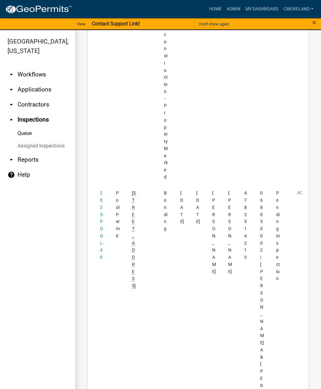
scroll to position [1444, 0]
